Goal: Communication & Community: Participate in discussion

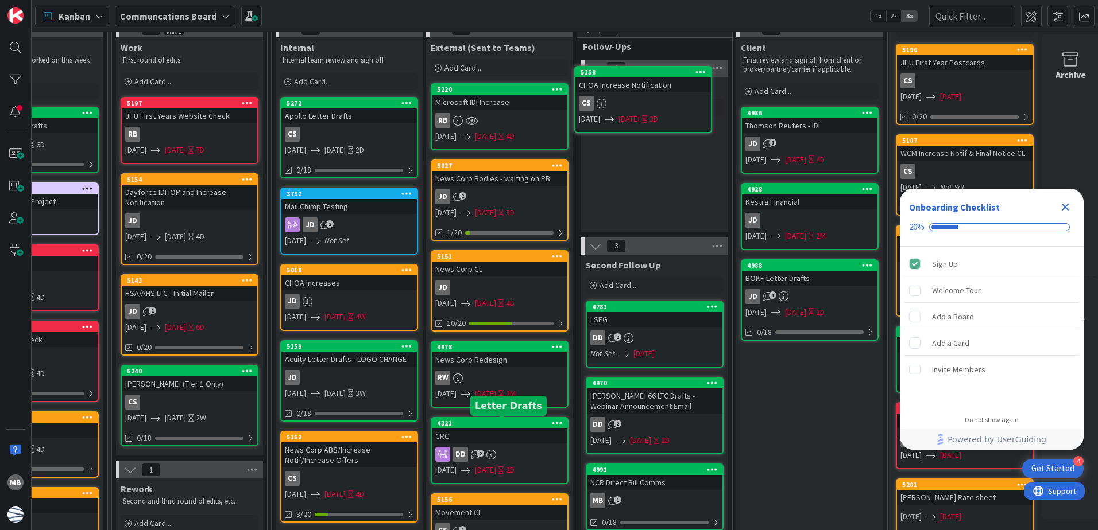
scroll to position [0, 385]
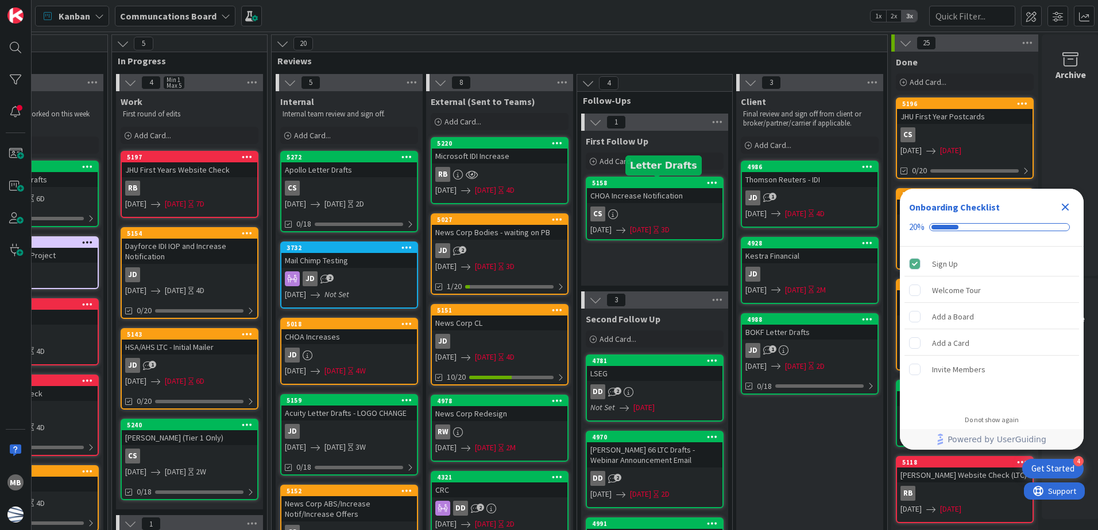
click at [663, 182] on div "5158" at bounding box center [657, 183] width 130 height 8
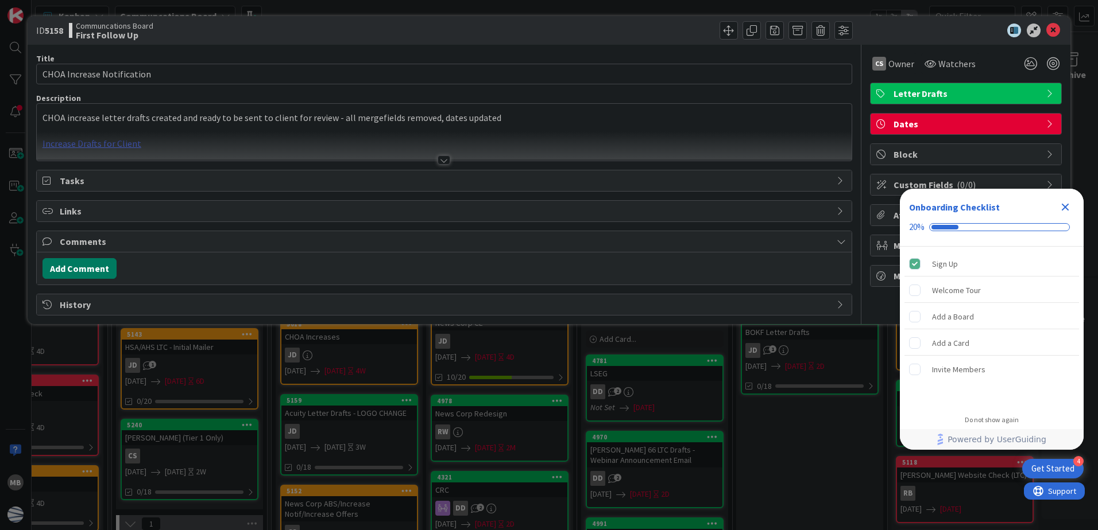
click at [84, 261] on button "Add Comment" at bounding box center [79, 268] width 74 height 21
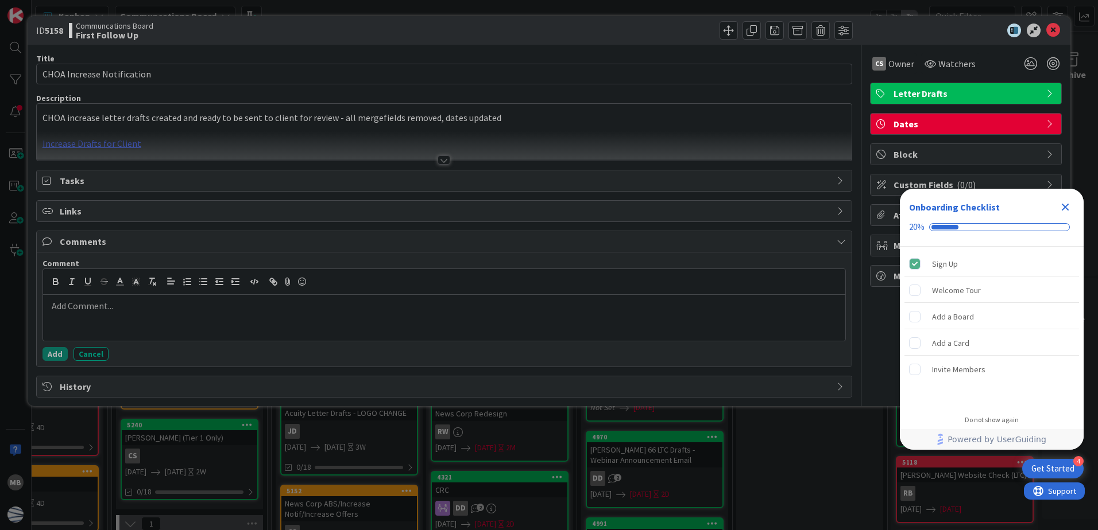
click at [92, 321] on div at bounding box center [444, 318] width 802 height 46
click at [52, 358] on button "Add" at bounding box center [54, 354] width 25 height 14
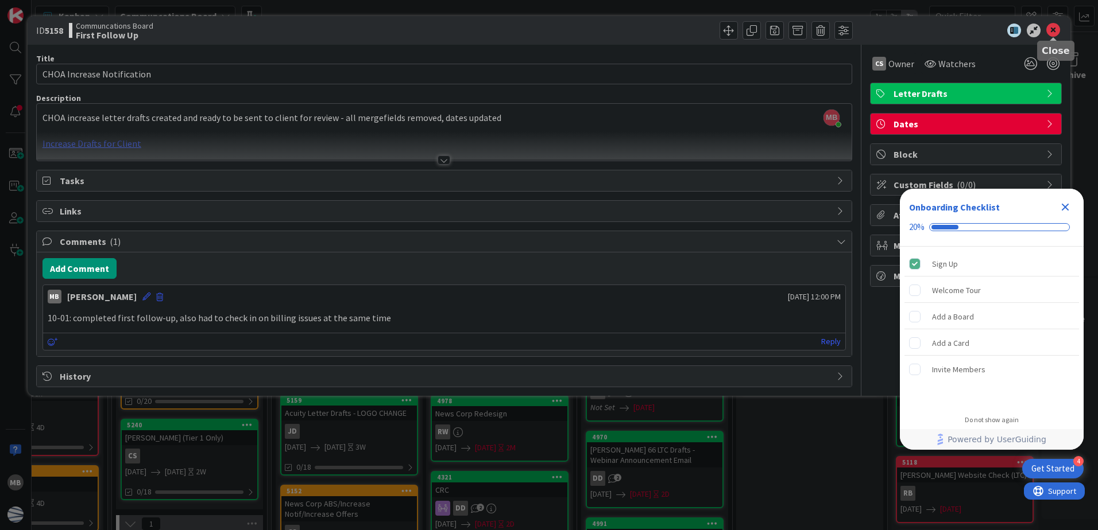
click at [1057, 28] on icon at bounding box center [1053, 31] width 14 height 14
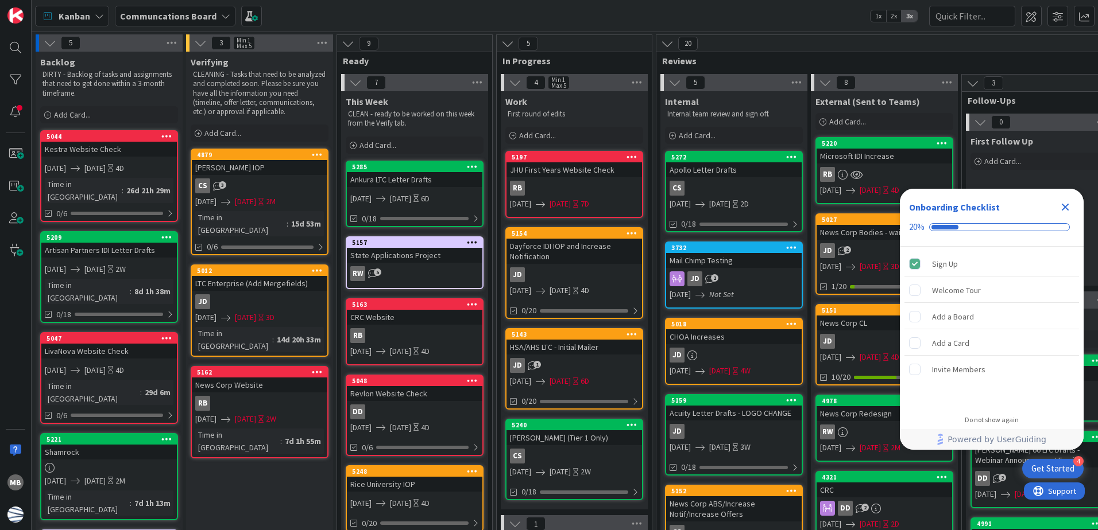
click at [1068, 208] on icon "Close Checklist" at bounding box center [1065, 207] width 14 height 14
